Goal: Communication & Community: Participate in discussion

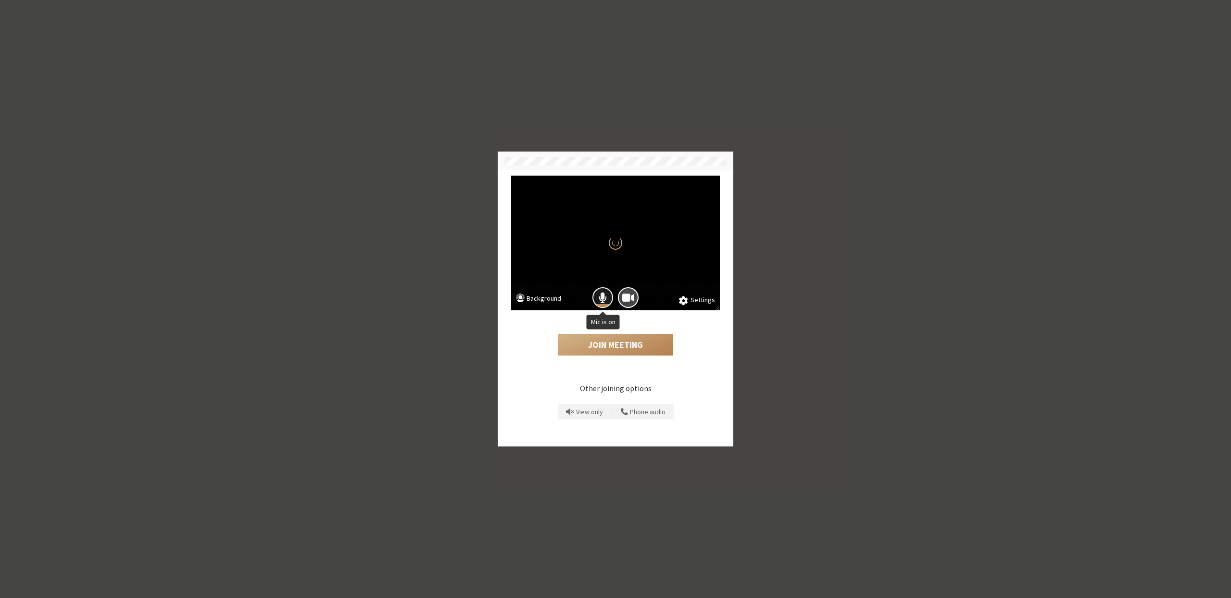
click at [598, 300] on button "Mic is on" at bounding box center [602, 297] width 21 height 21
click at [618, 349] on button "Join Meeting" at bounding box center [615, 345] width 115 height 22
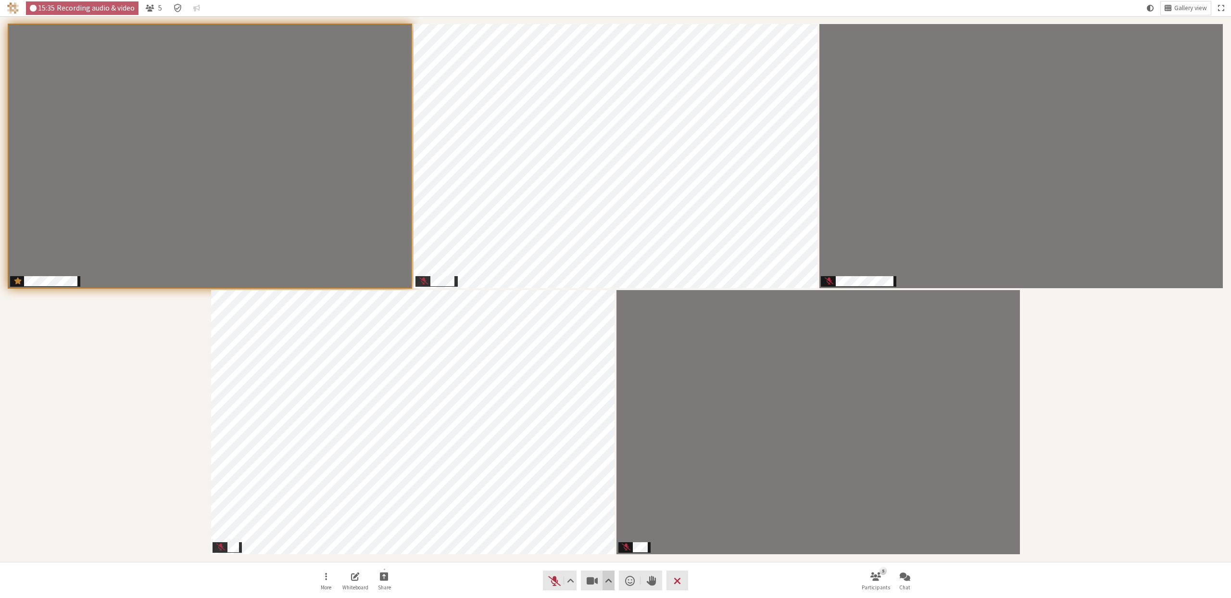
click at [607, 583] on span "Video setting" at bounding box center [608, 580] width 7 height 13
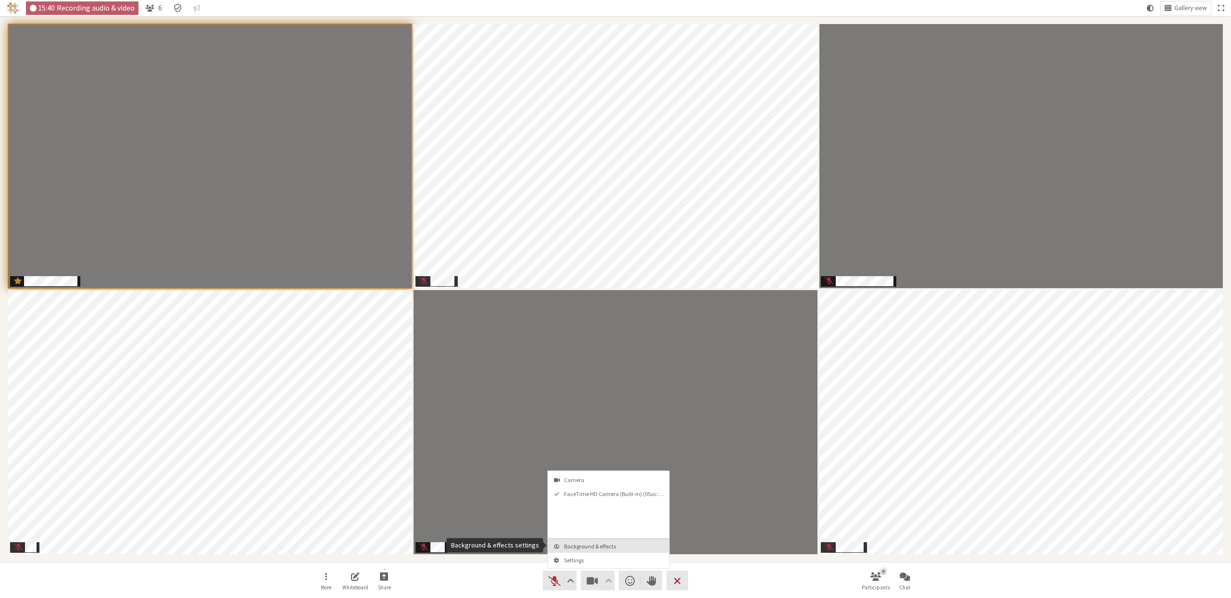
click at [607, 548] on span "Background & effects" at bounding box center [614, 546] width 101 height 6
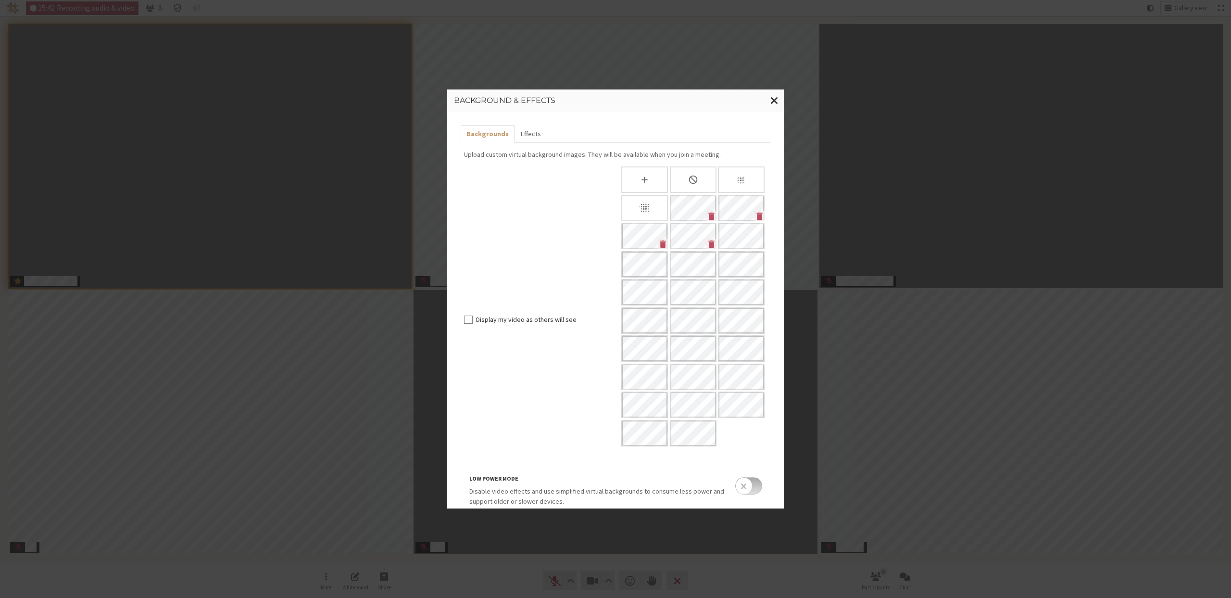
click at [743, 485] on input "checkbox" at bounding box center [748, 485] width 27 height 17
click at [772, 100] on span "Close modal" at bounding box center [774, 100] width 8 height 12
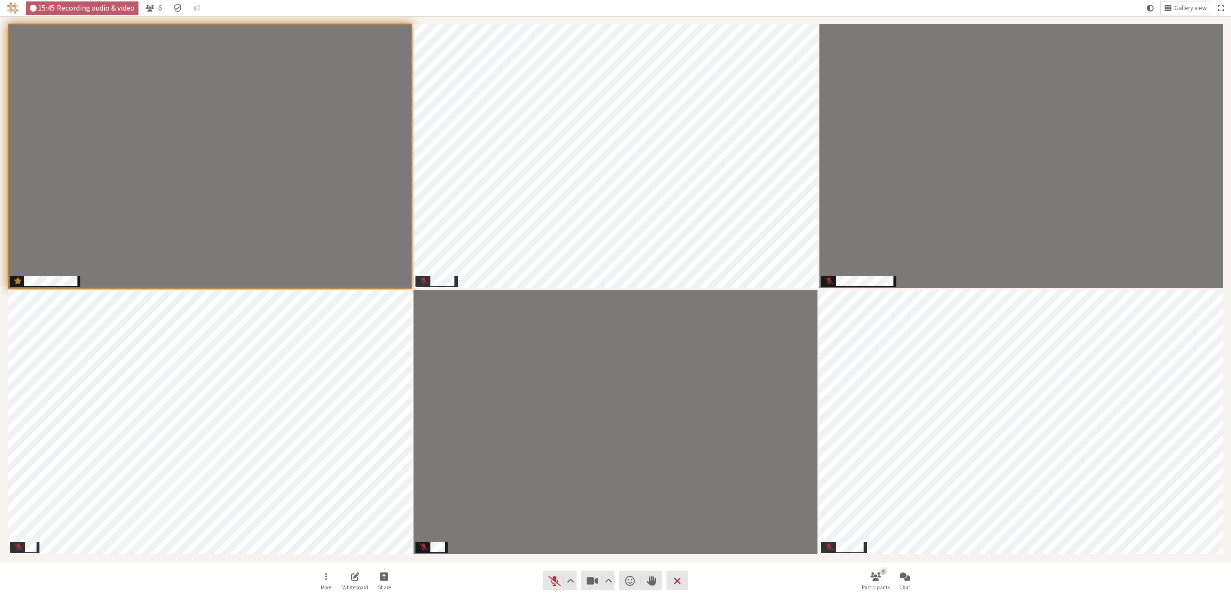
click at [920, 577] on div "More Whiteboard Share Audio Video Send a reaction Raise hand Leave 6 Participan…" at bounding box center [615, 580] width 1231 height 37
click at [911, 579] on button "Chat" at bounding box center [905, 580] width 27 height 26
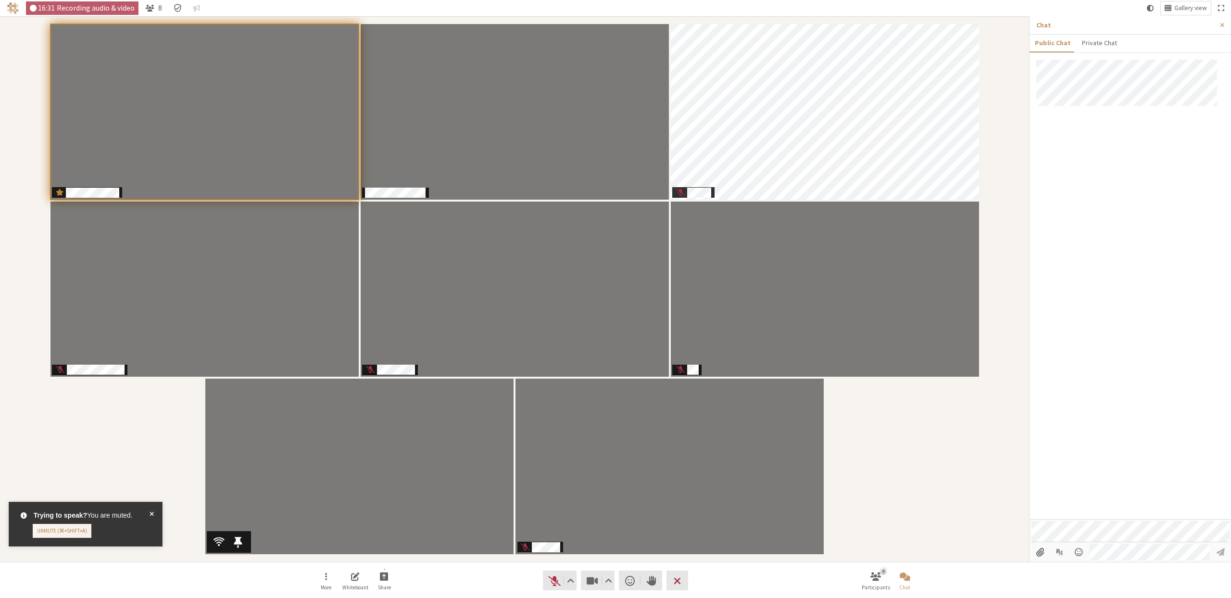
click at [152, 513] on span at bounding box center [152, 523] width 4 height 27
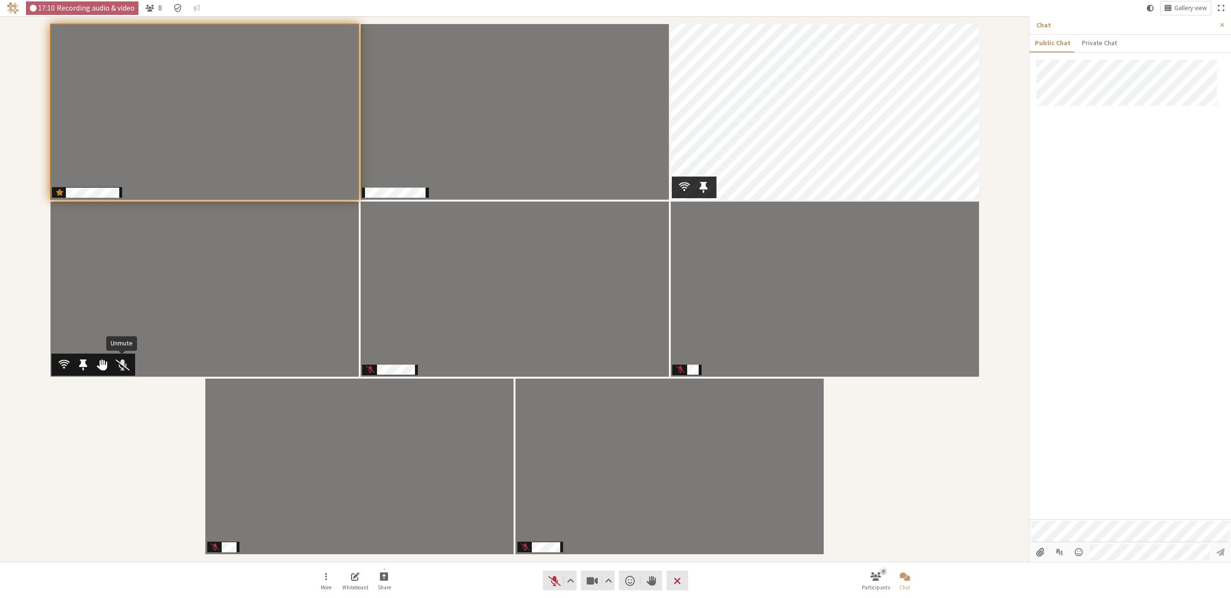
click at [119, 365] on span "Participants" at bounding box center [122, 364] width 13 height 13
click at [122, 365] on span "Participants" at bounding box center [122, 364] width 8 height 13
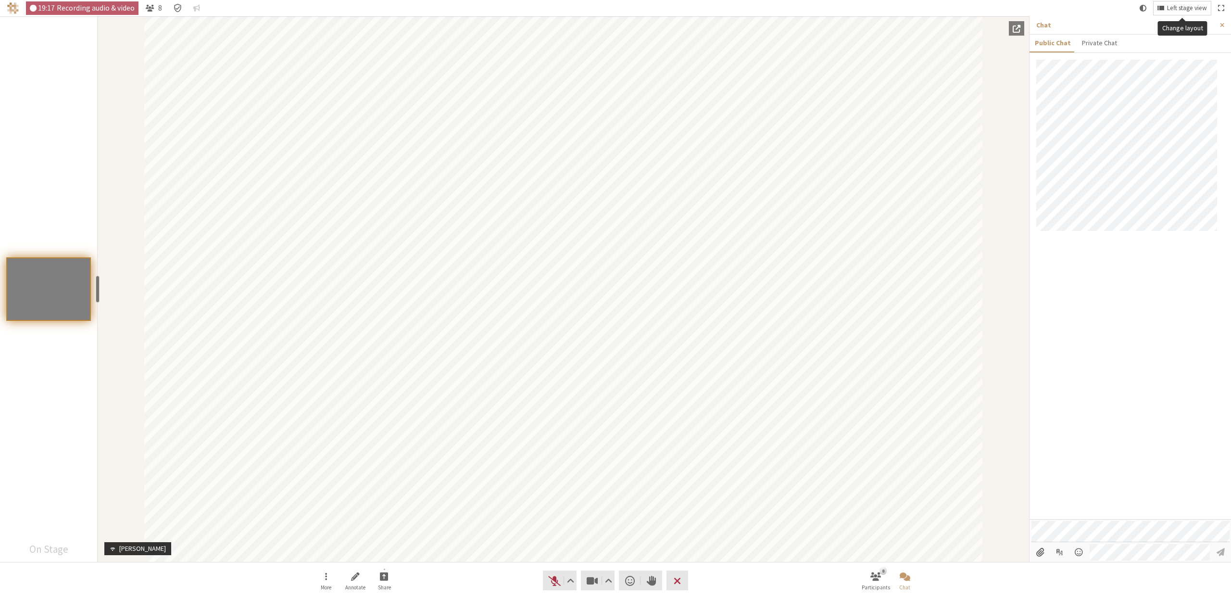
click at [1192, 8] on span "Left stage view" at bounding box center [1187, 8] width 40 height 7
click at [1147, 68] on label "Stage view" at bounding box center [1193, 71] width 96 height 20
click at [1149, 68] on input "Stage view" at bounding box center [1155, 70] width 13 height 9
checkbox input "false"
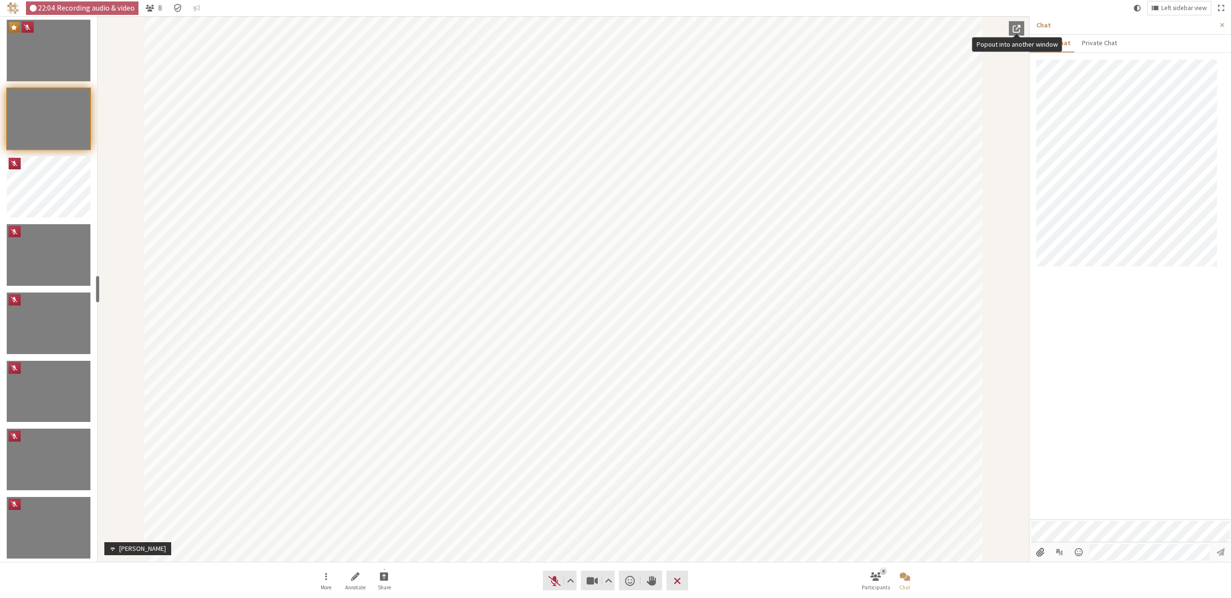
click at [1016, 32] on span "Popout into another window" at bounding box center [1017, 28] width 8 height 9
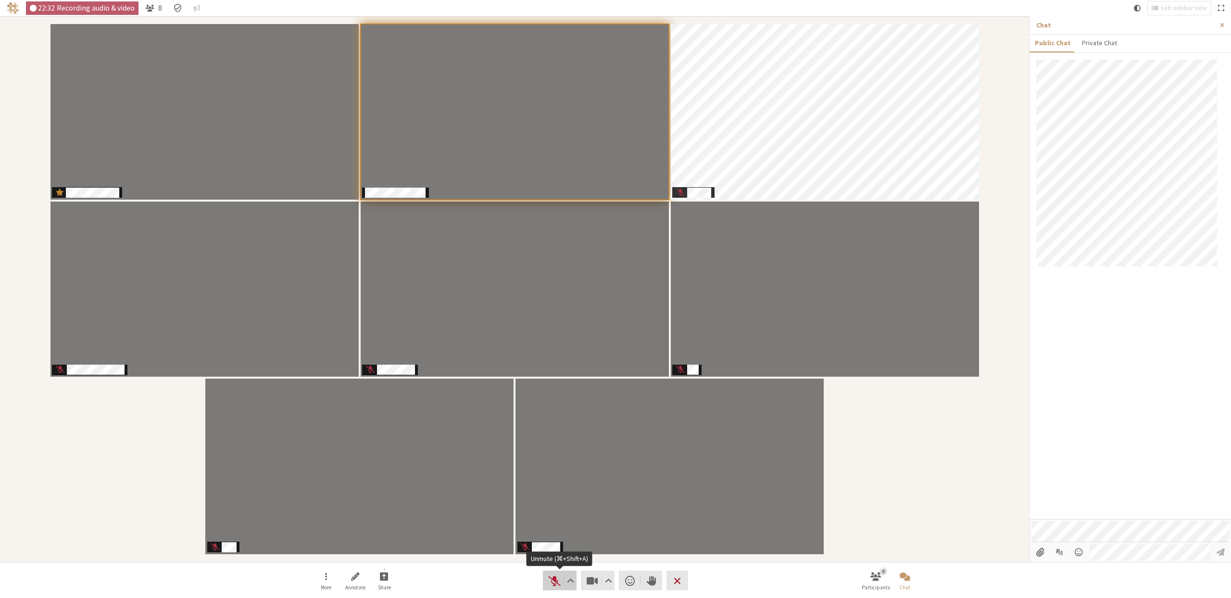
click at [544, 583] on button "Audio" at bounding box center [560, 580] width 34 height 20
click at [556, 580] on span "Mute (⌘+Shift+A)" at bounding box center [554, 580] width 13 height 13
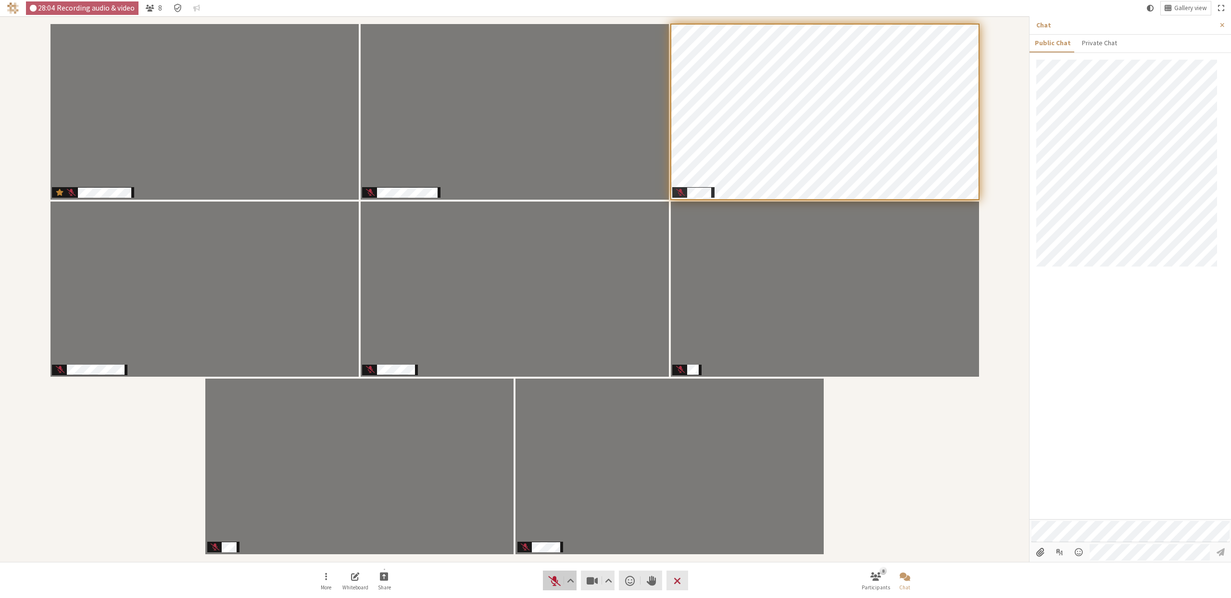
click at [548, 584] on span "Unmute (⌘+Shift+A)" at bounding box center [554, 580] width 13 height 13
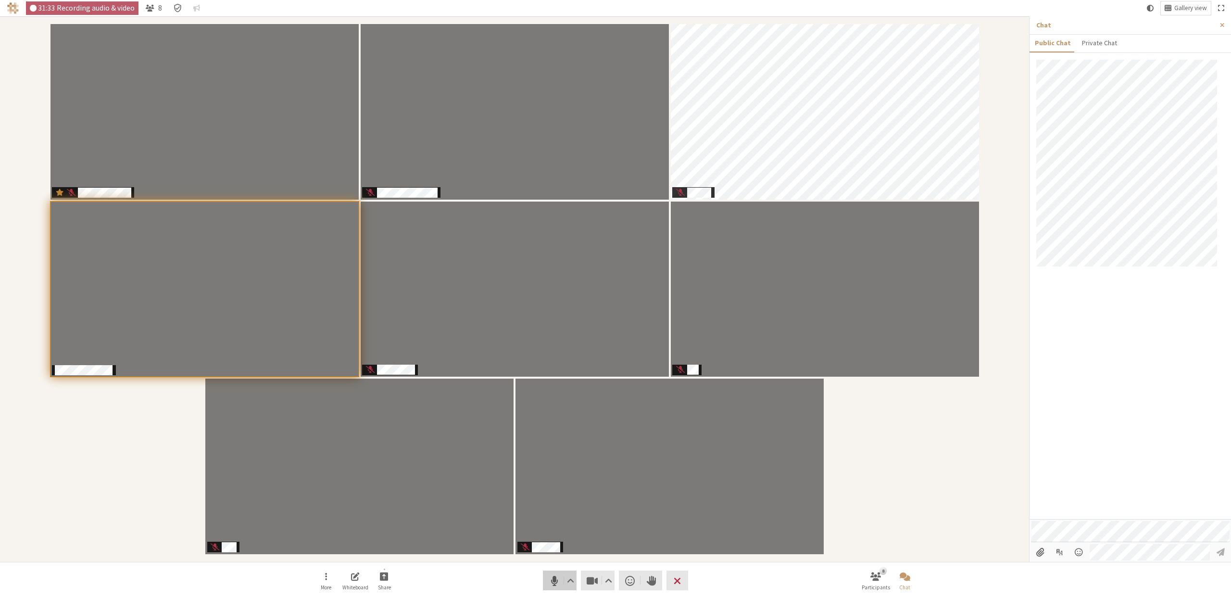
click at [557, 578] on span "Mute (⌘+Shift+A)" at bounding box center [554, 580] width 13 height 13
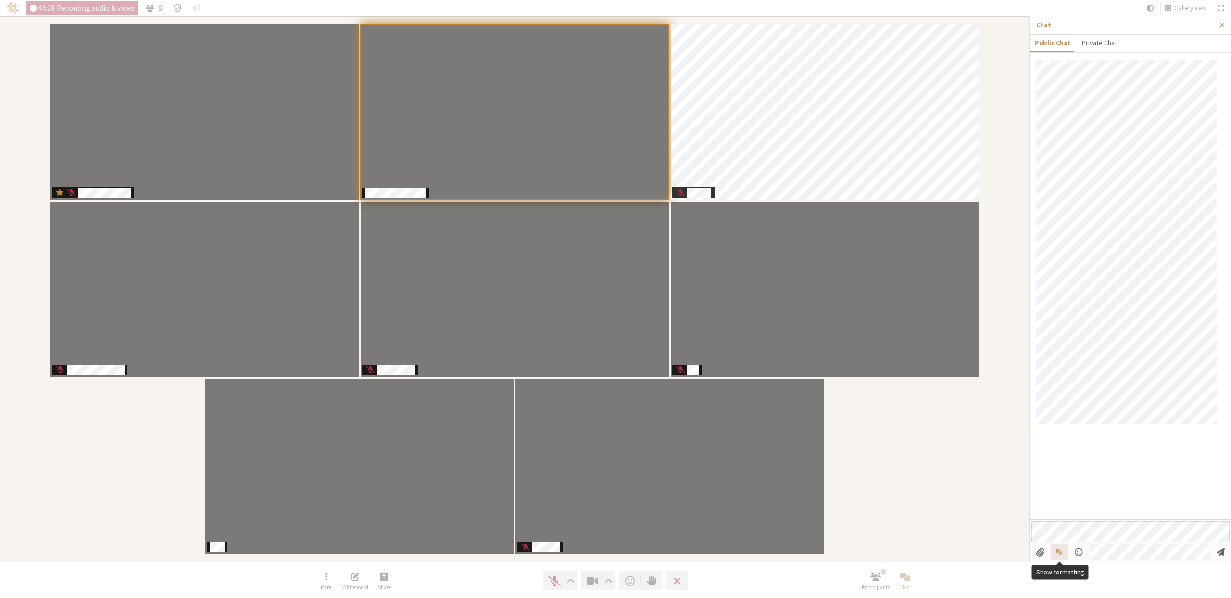
click at [1064, 553] on button "Show formatting" at bounding box center [1060, 552] width 18 height 16
click at [1111, 511] on icon "Code" at bounding box center [1112, 510] width 11 height 11
click at [1224, 553] on span "Send message" at bounding box center [1221, 551] width 8 height 9
click at [1110, 500] on icon "Code" at bounding box center [1112, 500] width 11 height 11
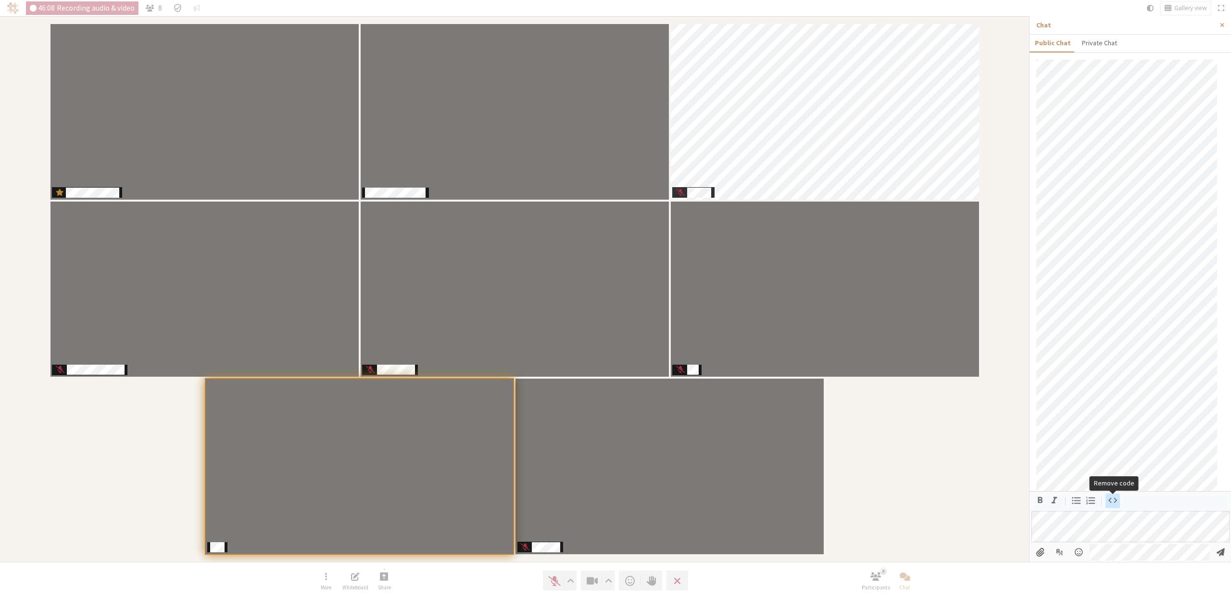
click at [1117, 502] on icon "Remove code" at bounding box center [1112, 500] width 11 height 11
click at [1117, 500] on icon "Code" at bounding box center [1112, 500] width 11 height 11
click at [1110, 503] on icon "Remove code" at bounding box center [1112, 500] width 11 height 11
click at [1110, 503] on icon "Code" at bounding box center [1112, 500] width 11 height 11
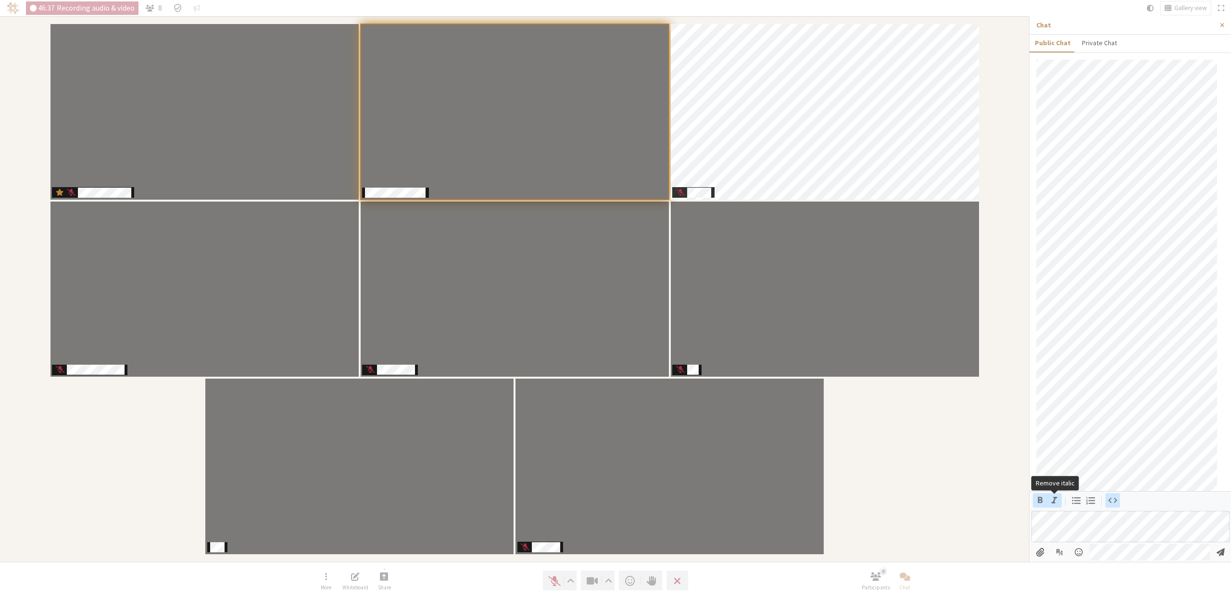
click at [1054, 503] on icon "Remove italic" at bounding box center [1054, 500] width 5 height 6
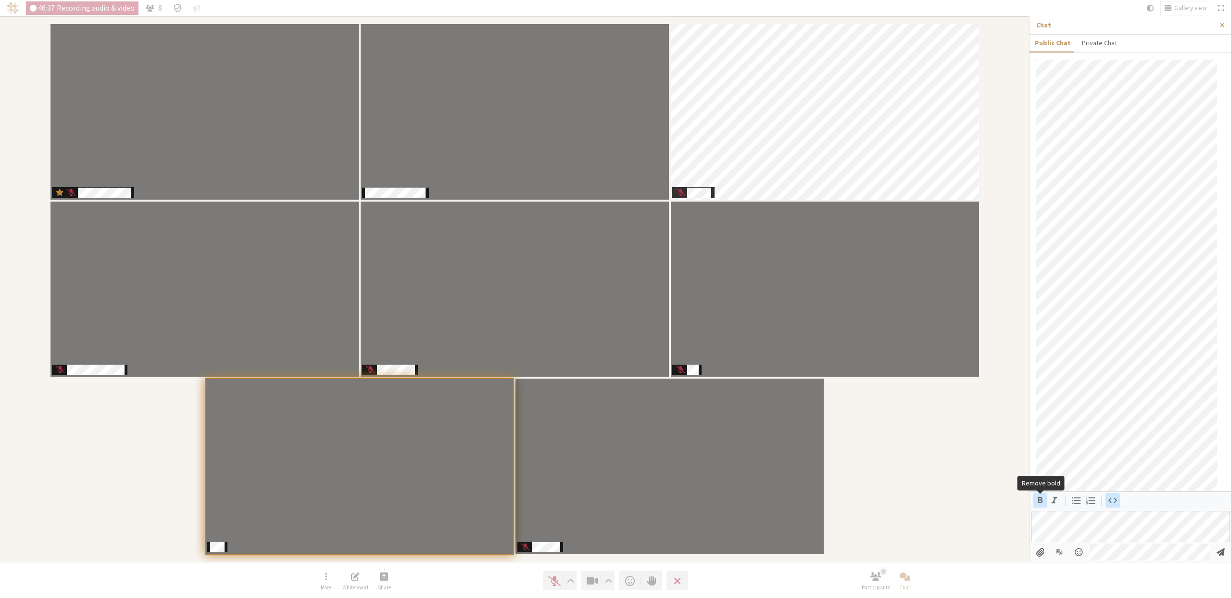
click at [1039, 503] on icon "Remove bold" at bounding box center [1040, 500] width 11 height 11
click at [1115, 499] on icon "Remove code" at bounding box center [1112, 500] width 9 height 5
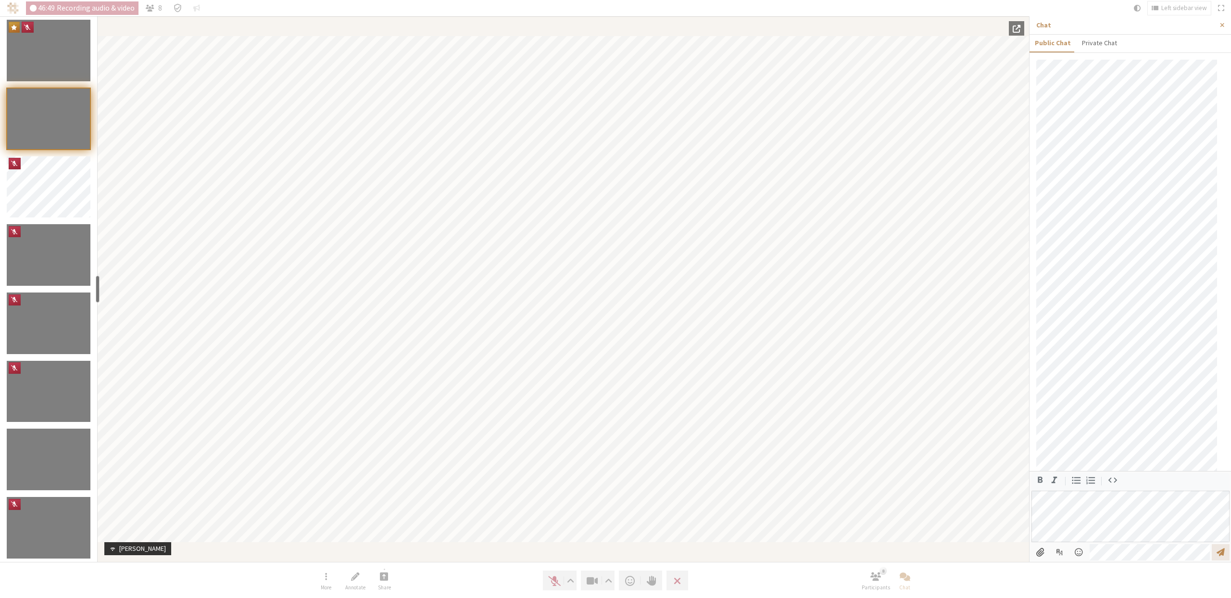
click at [1220, 549] on span "Send message" at bounding box center [1221, 551] width 8 height 9
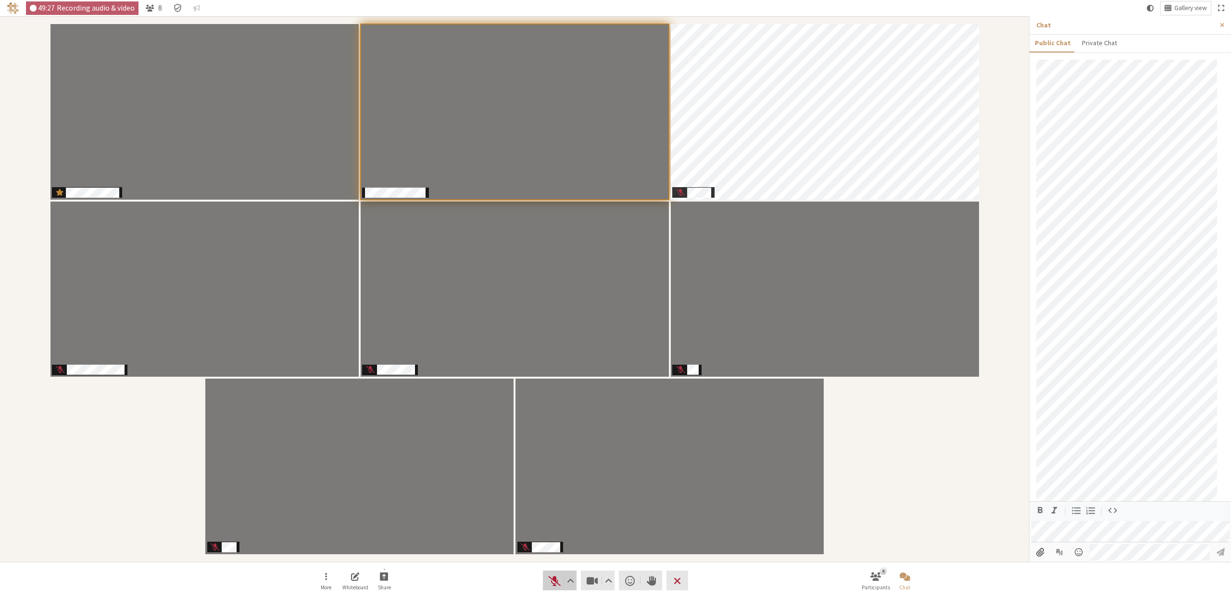
click at [554, 580] on span "Unmute (⌘+Shift+A)" at bounding box center [554, 580] width 13 height 13
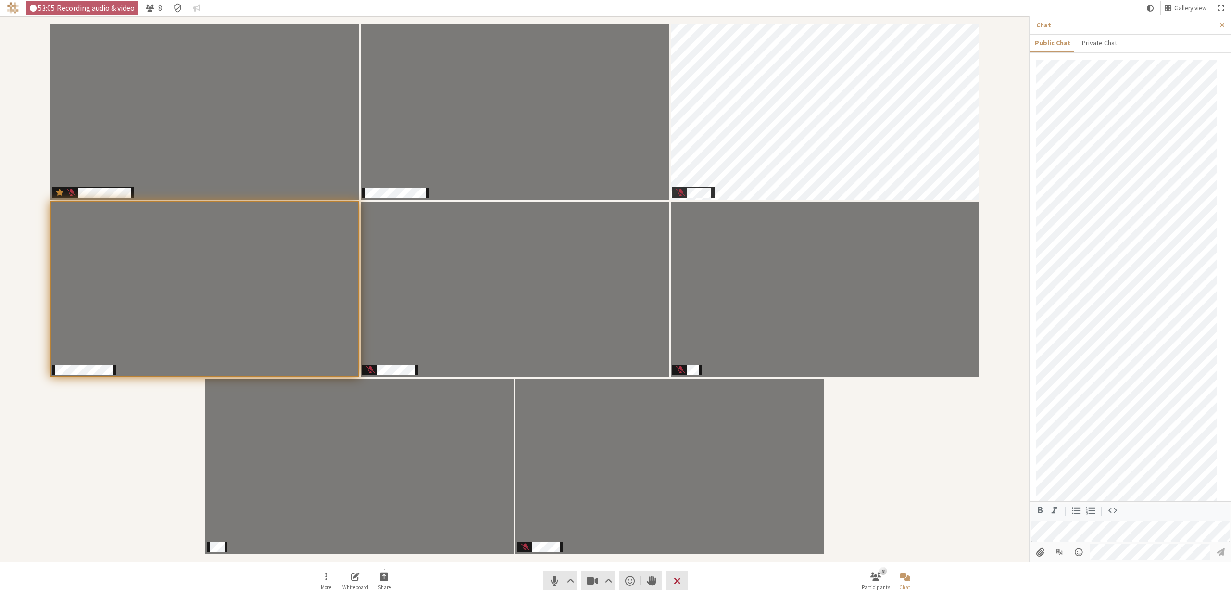
scroll to position [654, 0]
